Goal: Find specific page/section: Find specific page/section

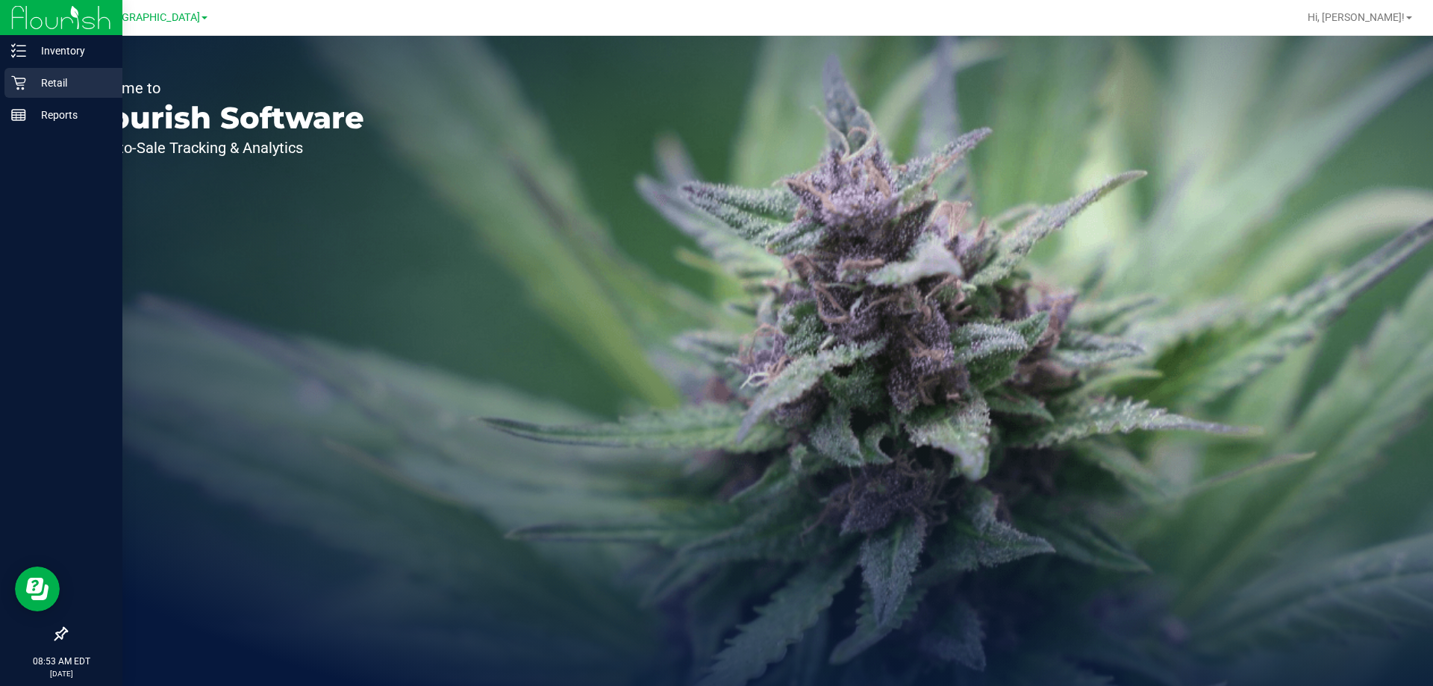
click at [76, 77] on p "Retail" at bounding box center [71, 83] width 90 height 18
